Goal: Find specific page/section: Find specific page/section

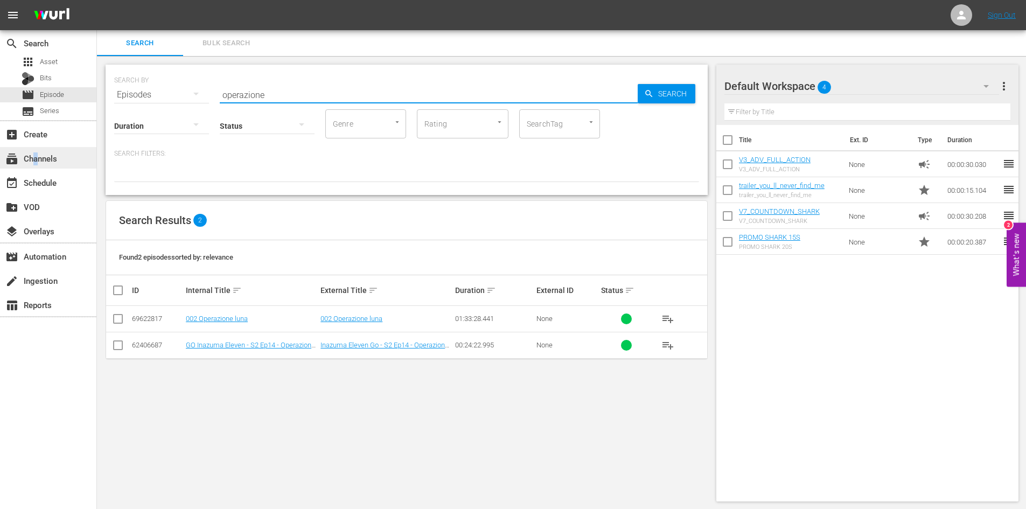
click at [35, 158] on div "subscriptions Channels" at bounding box center [30, 157] width 60 height 10
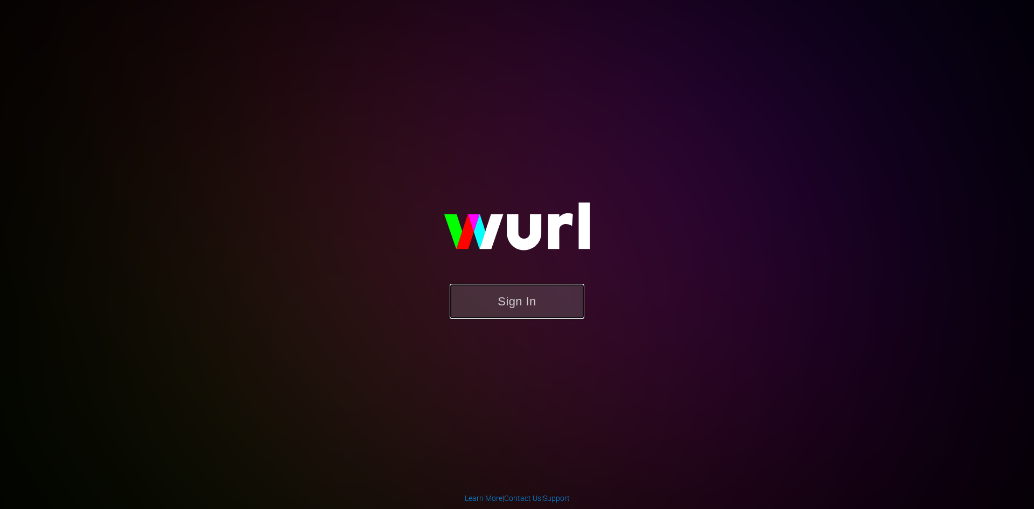
click at [516, 308] on button "Sign In" at bounding box center [517, 301] width 135 height 35
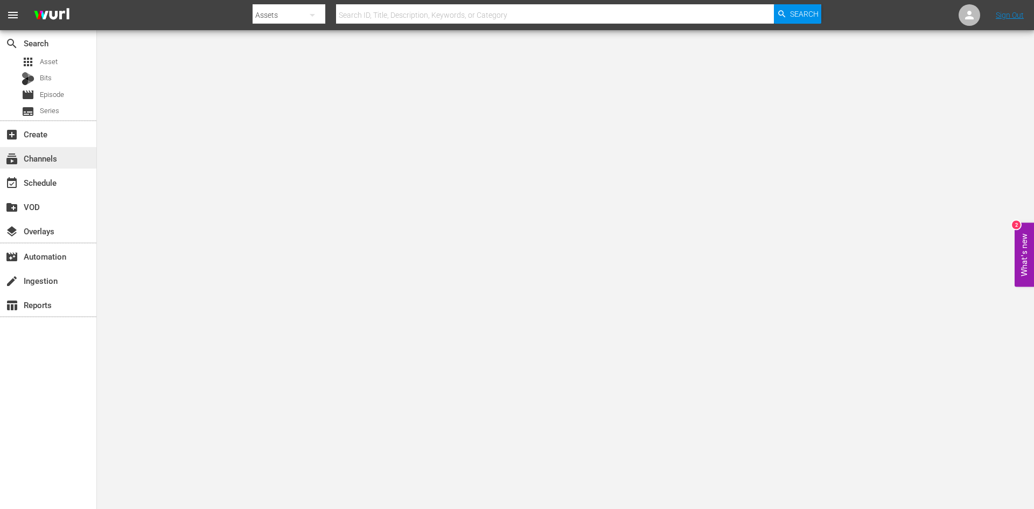
click at [53, 162] on div "subscriptions Channels" at bounding box center [30, 157] width 60 height 10
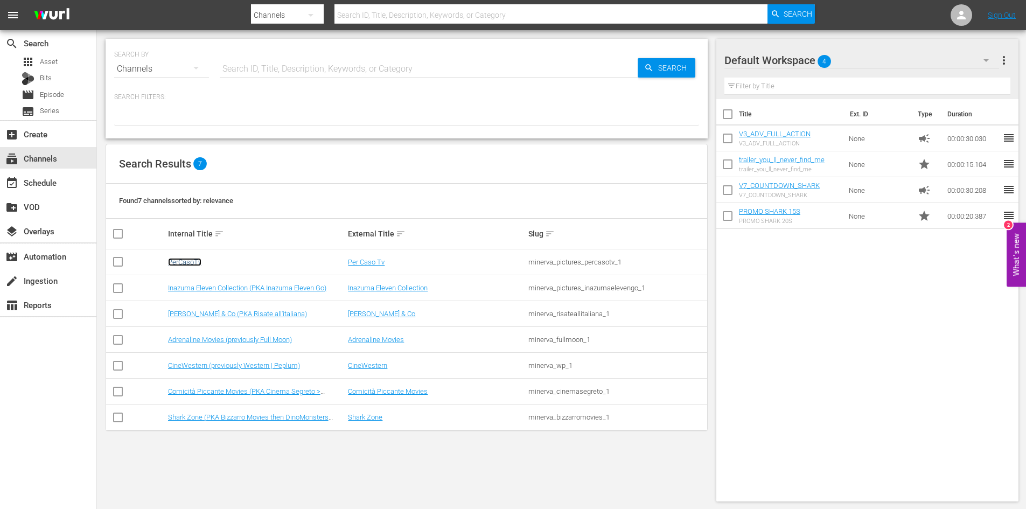
click at [186, 263] on link "PerCasoTv" at bounding box center [184, 262] width 33 height 8
